Goal: Task Accomplishment & Management: Manage account settings

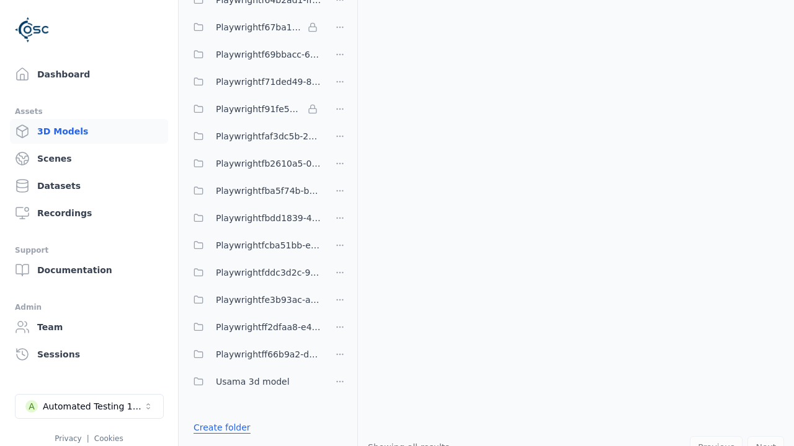
click at [221, 428] on link "Create folder" at bounding box center [221, 428] width 57 height 12
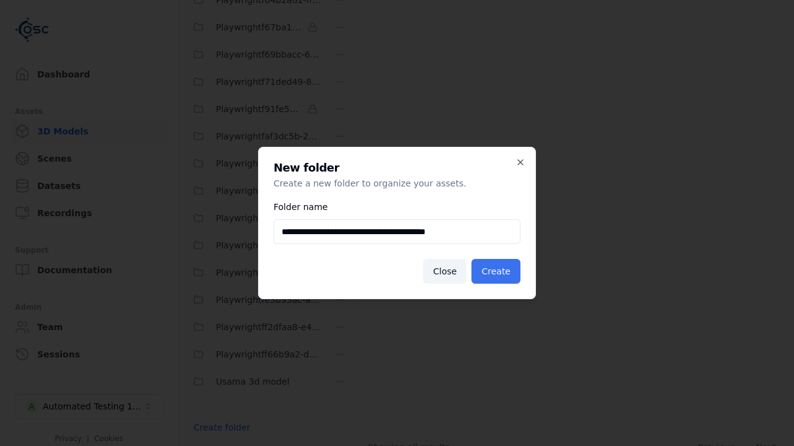
type input "**********"
click at [495, 272] on button "Create" at bounding box center [495, 271] width 49 height 25
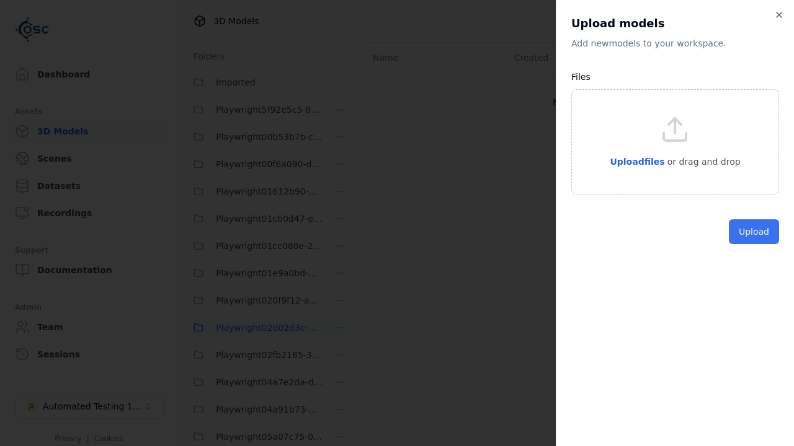
click at [753, 244] on button "Upload" at bounding box center [754, 232] width 50 height 25
